Goal: Transaction & Acquisition: Book appointment/travel/reservation

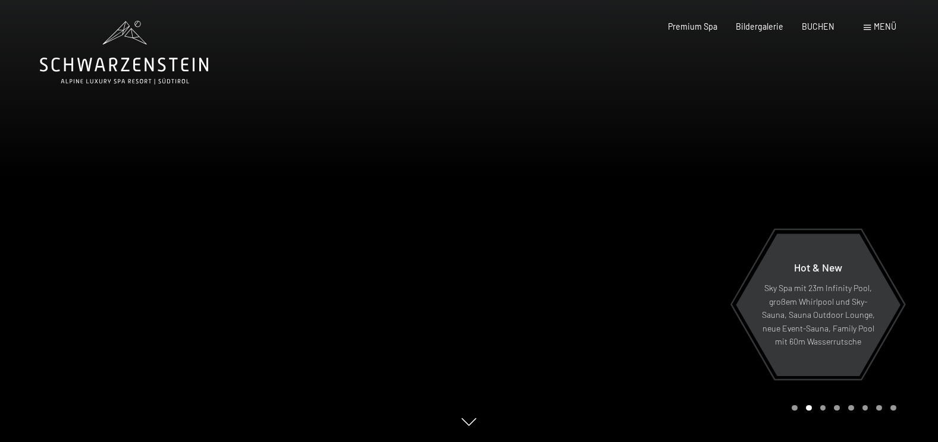
click at [870, 27] on span at bounding box center [866, 27] width 7 height 5
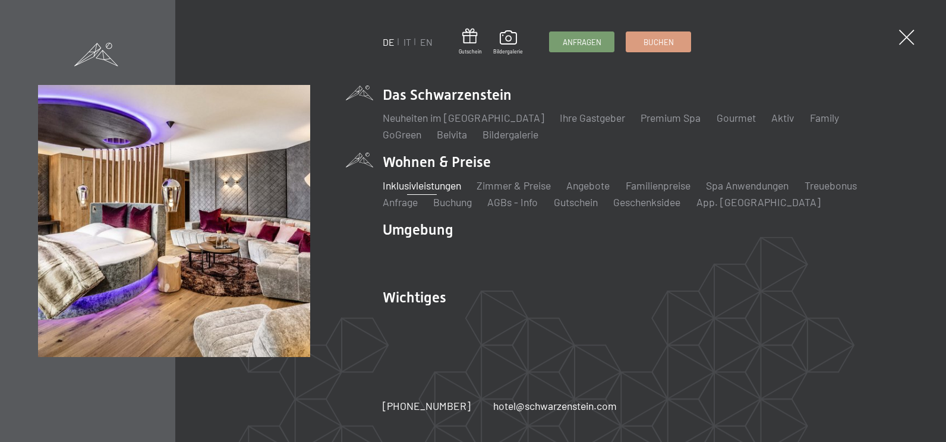
click at [447, 188] on link "Inklusivleistungen" at bounding box center [422, 185] width 78 height 13
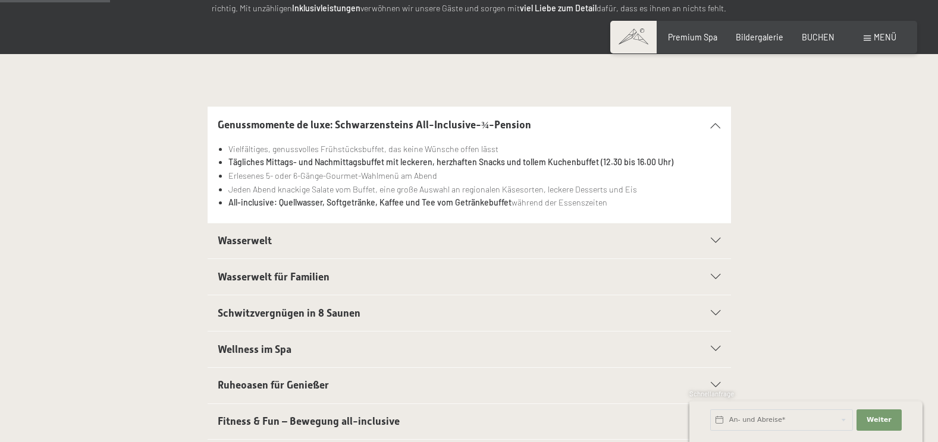
scroll to position [238, 0]
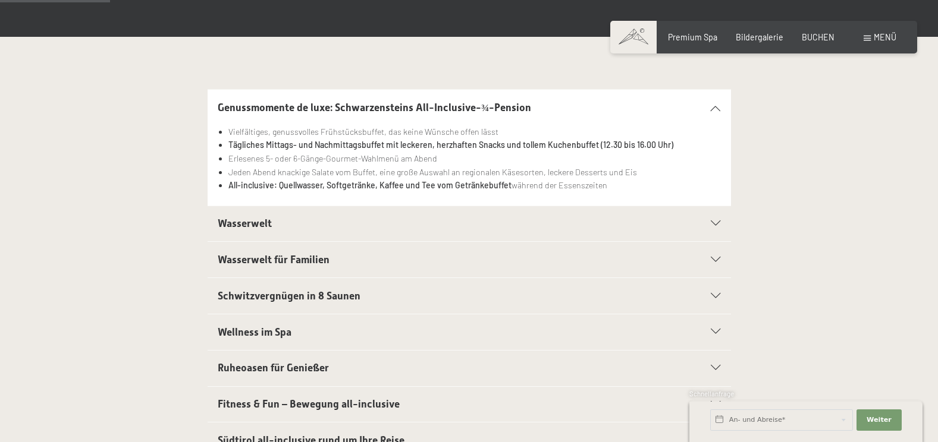
click at [715, 255] on div "Wasserwelt für Familien" at bounding box center [469, 260] width 502 height 36
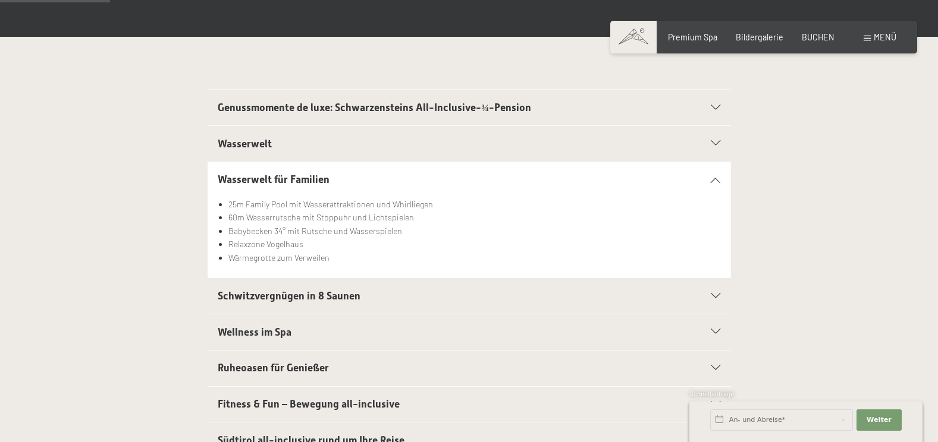
click at [715, 255] on li "Wärmegrotte zum Verweilen" at bounding box center [474, 258] width 492 height 14
click at [716, 180] on icon at bounding box center [715, 179] width 10 height 5
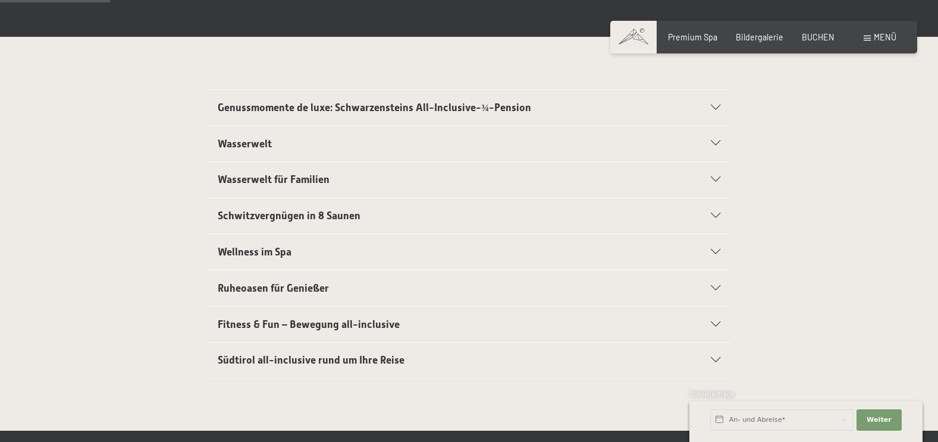
click at [716, 217] on icon at bounding box center [715, 215] width 10 height 5
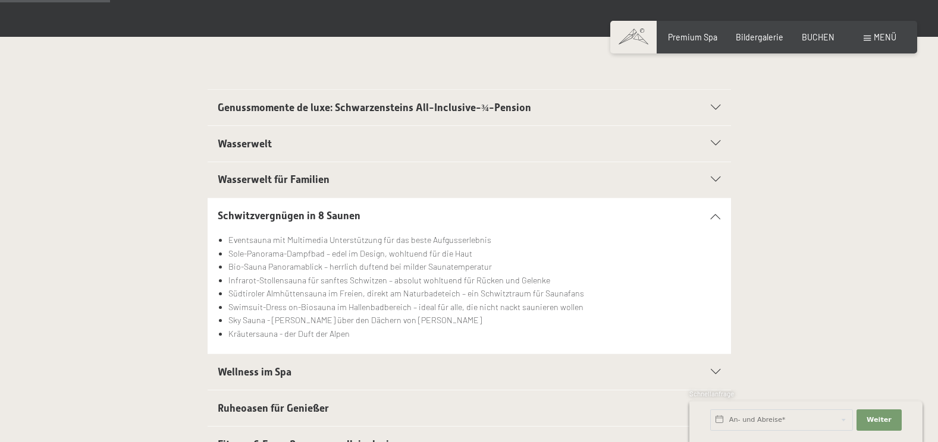
click at [716, 217] on icon at bounding box center [715, 215] width 10 height 5
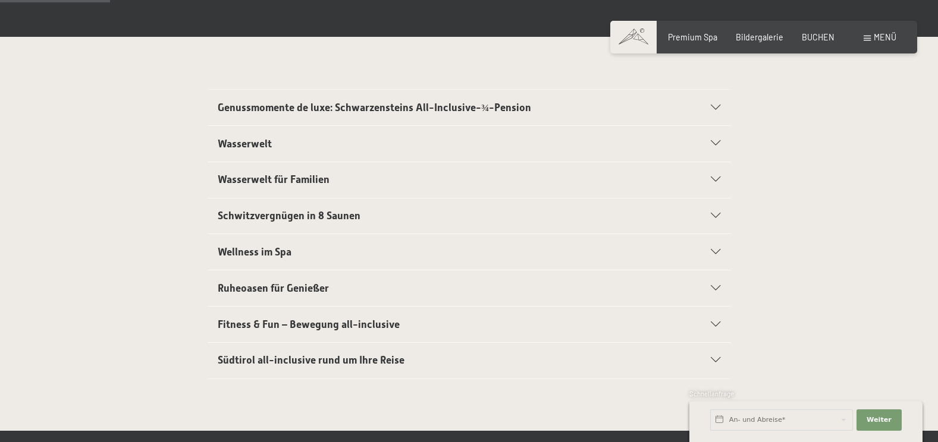
click at [711, 247] on div "Wellness im Spa" at bounding box center [469, 252] width 502 height 36
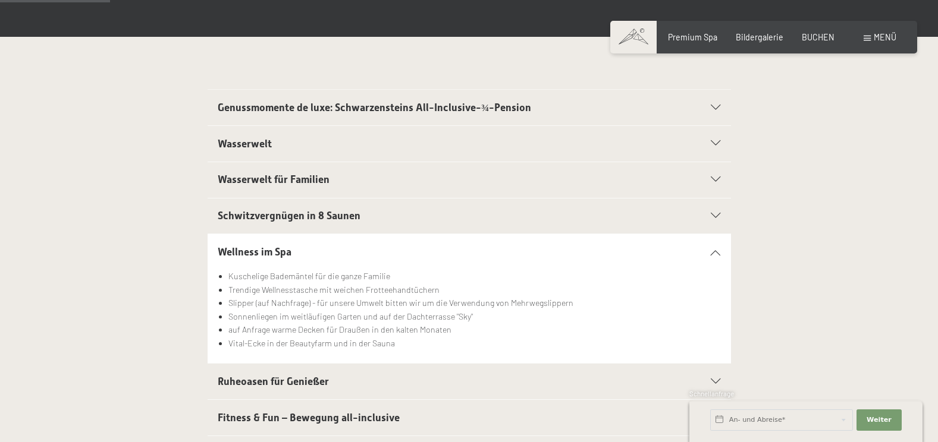
click at [711, 247] on div "Wellness im Spa" at bounding box center [469, 252] width 502 height 36
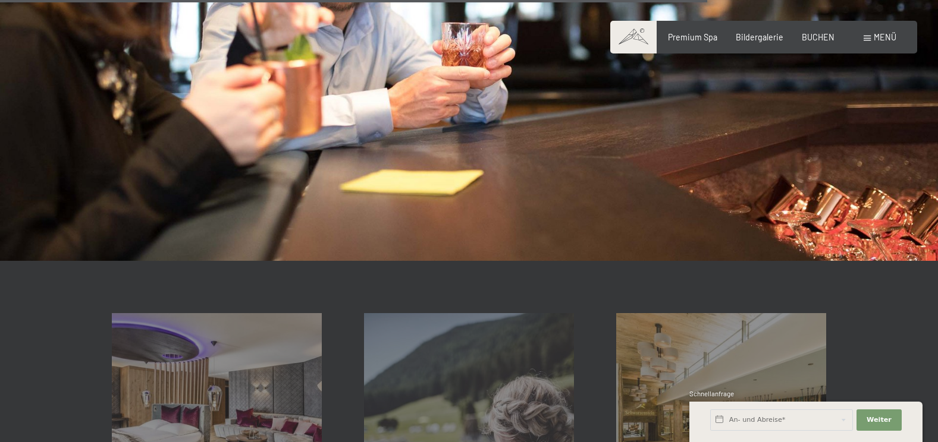
scroll to position [1665, 0]
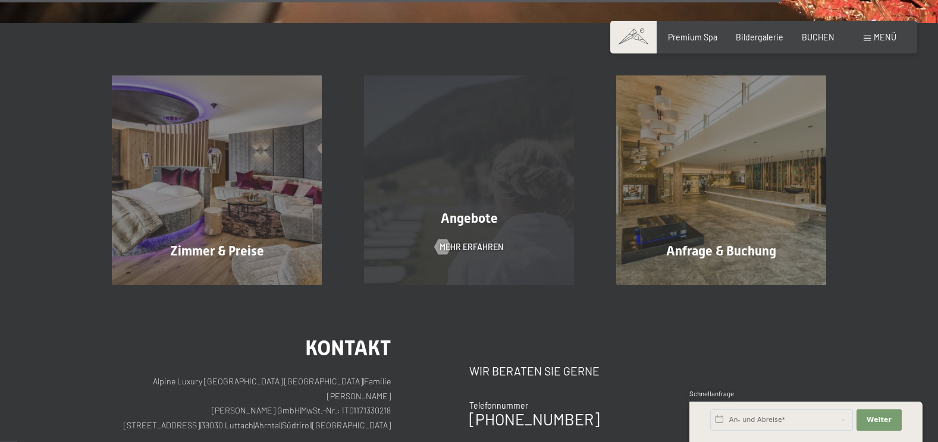
click at [522, 224] on div "Angebote" at bounding box center [469, 219] width 252 height 18
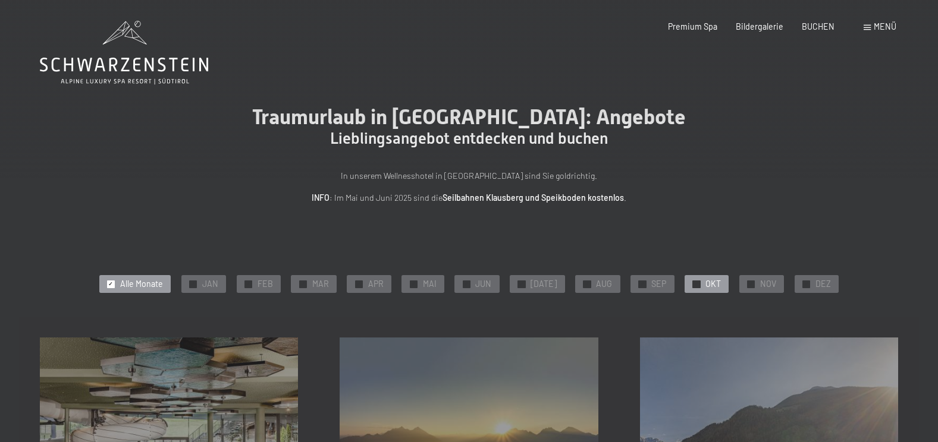
click at [694, 283] on span "✓" at bounding box center [696, 284] width 5 height 7
